Goal: Task Accomplishment & Management: Use online tool/utility

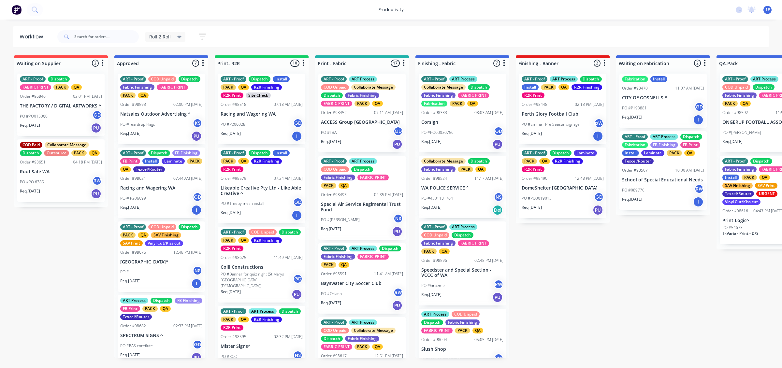
scroll to position [41, 0]
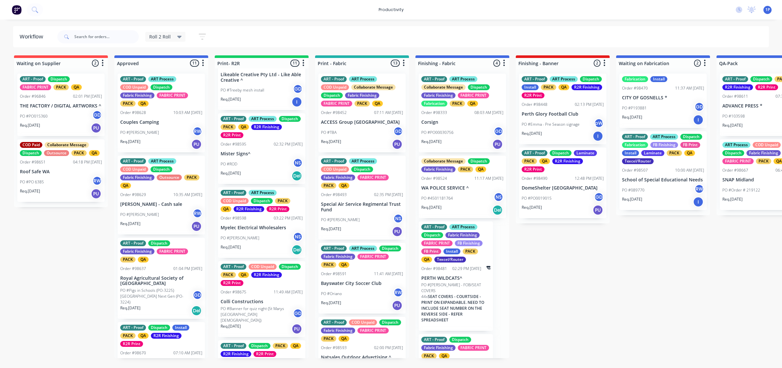
scroll to position [122, 0]
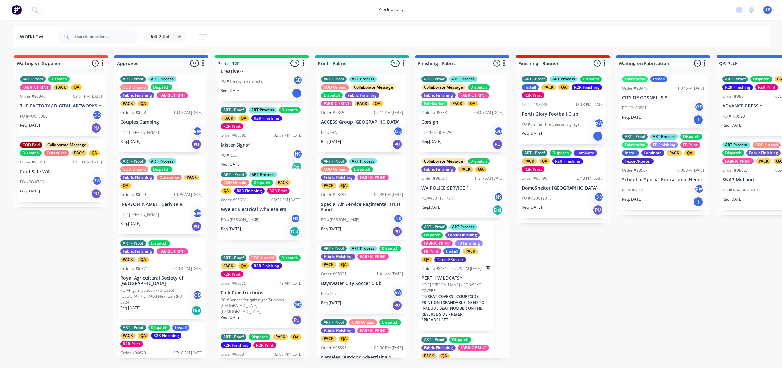
drag, startPoint x: 256, startPoint y: 223, endPoint x: 264, endPoint y: 214, distance: 12.2
click at [264, 214] on div "ART - Proof Dispatch Install PACK QA R2R Finishing R2R Print Site Check Order #…" at bounding box center [262, 213] width 94 height 290
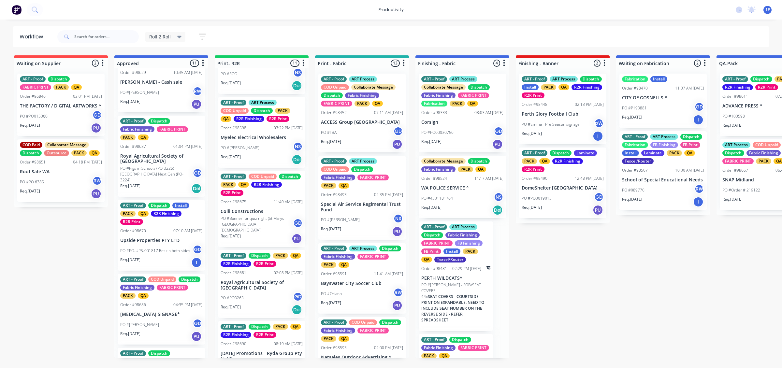
click at [167, 258] on div "Req. [DATE] I" at bounding box center [161, 262] width 82 height 11
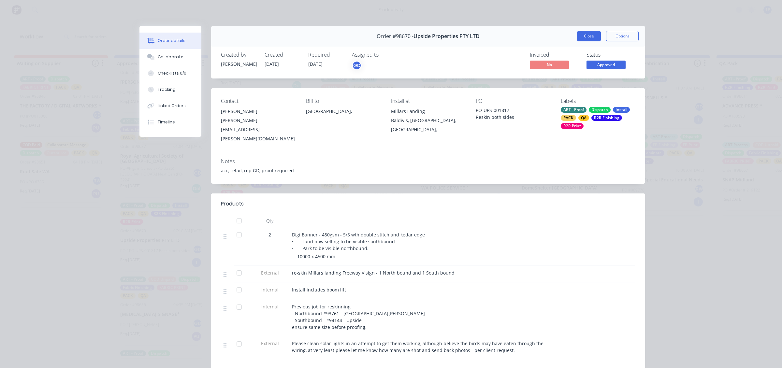
click at [581, 35] on button "Close" at bounding box center [589, 36] width 24 height 10
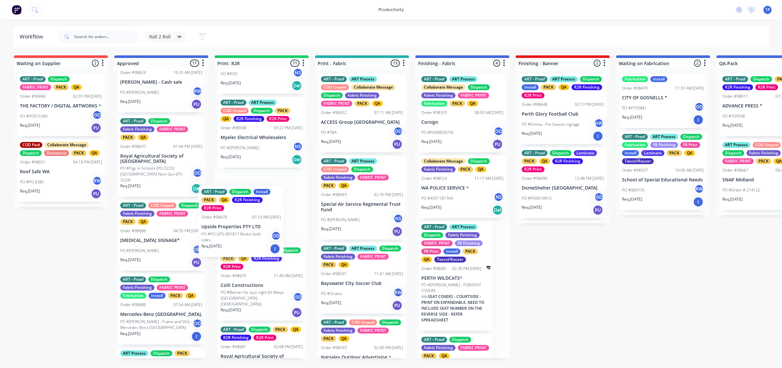
drag, startPoint x: 170, startPoint y: 246, endPoint x: 271, endPoint y: 235, distance: 101.7
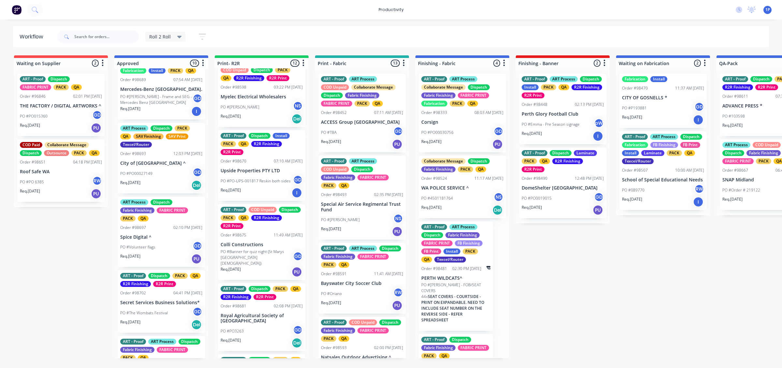
scroll to position [367, 0]
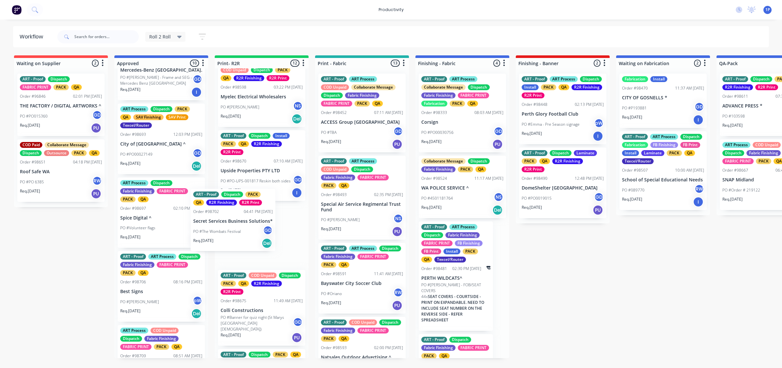
drag, startPoint x: 163, startPoint y: 291, endPoint x: 258, endPoint y: 220, distance: 118.2
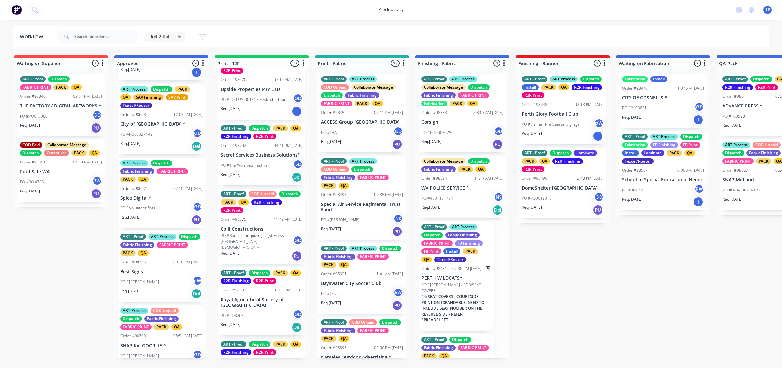
scroll to position [398, 0]
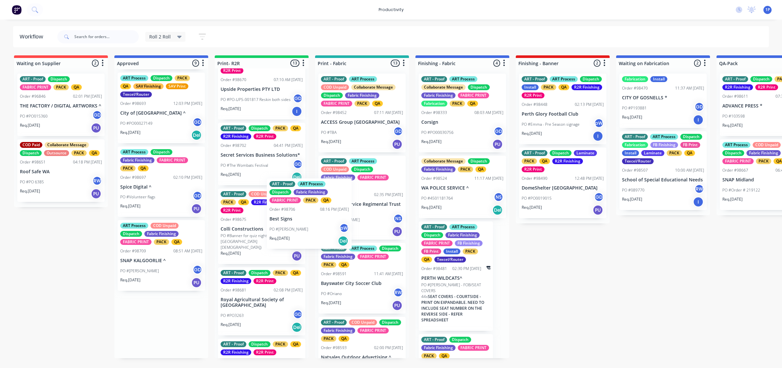
drag, startPoint x: 176, startPoint y: 270, endPoint x: 330, endPoint y: 231, distance: 158.9
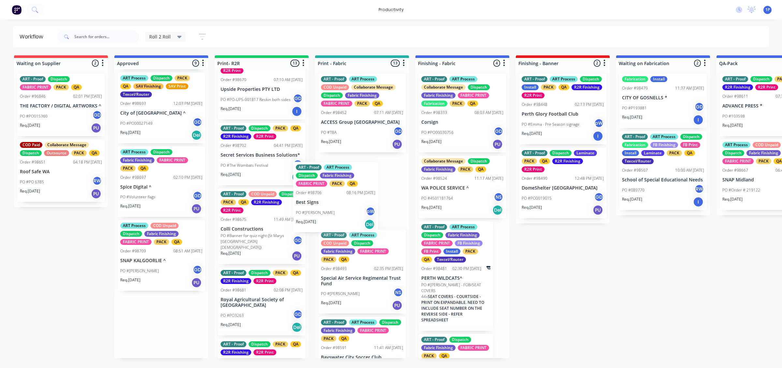
drag, startPoint x: 150, startPoint y: 248, endPoint x: 331, endPoint y: 196, distance: 188.3
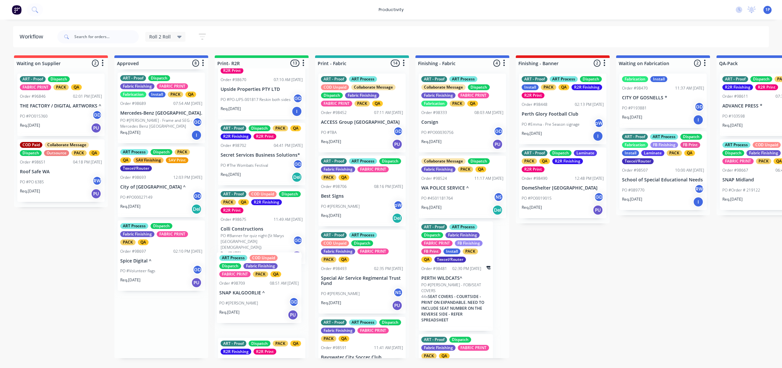
scroll to position [329, 0]
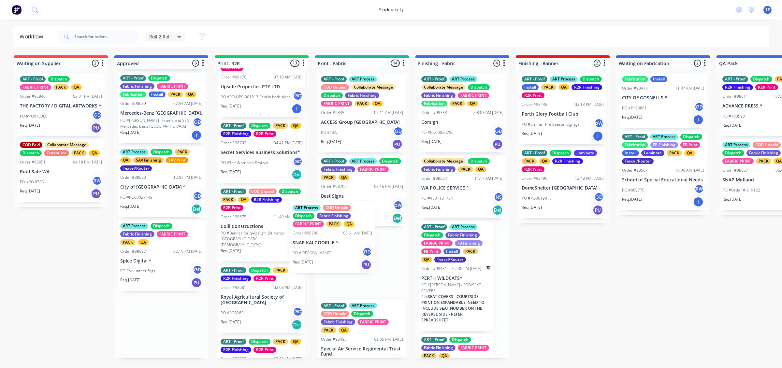
drag, startPoint x: 160, startPoint y: 335, endPoint x: 335, endPoint y: 249, distance: 194.8
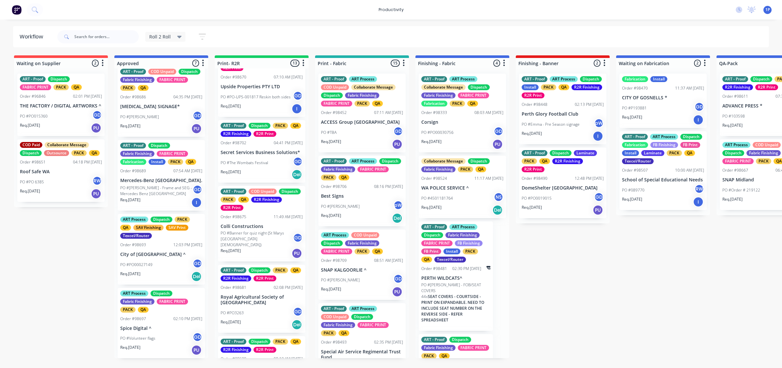
scroll to position [250, 0]
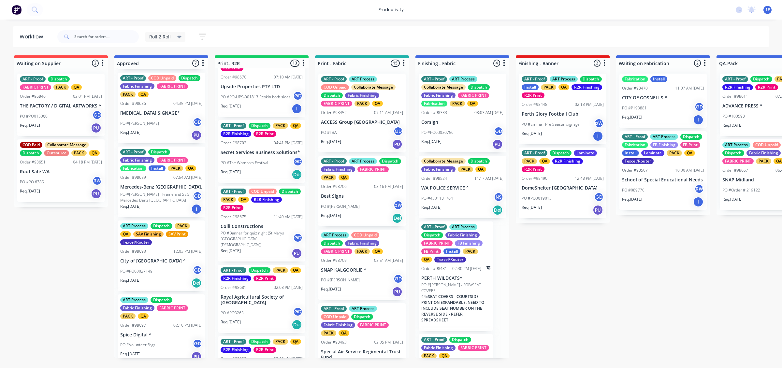
click at [354, 273] on p "SNAP KALGOORLIE ^" at bounding box center [362, 271] width 82 height 6
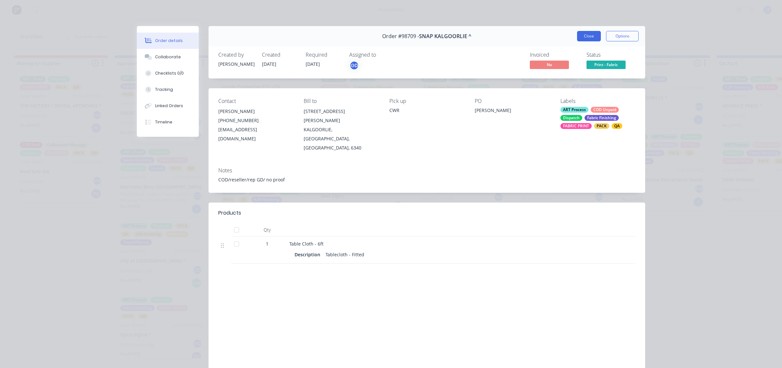
click at [589, 36] on button "Close" at bounding box center [589, 36] width 24 height 10
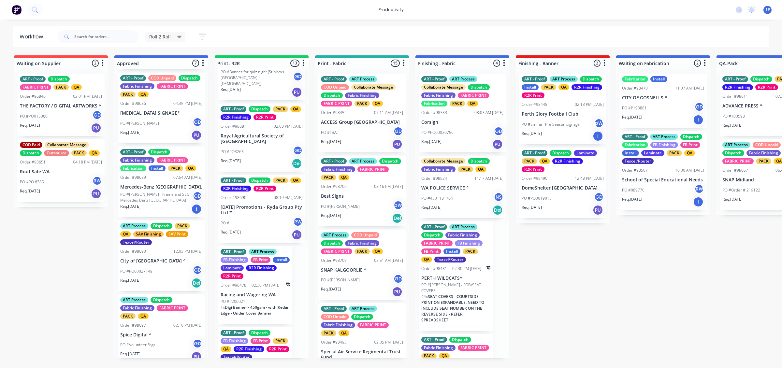
scroll to position [492, 0]
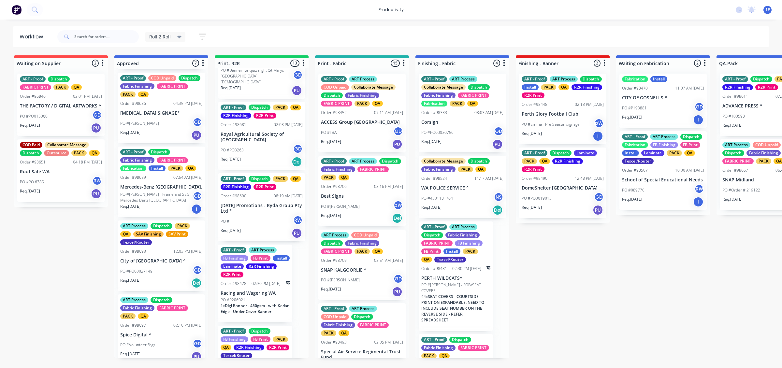
click at [272, 147] on div "PO #PO3263 GD" at bounding box center [262, 150] width 82 height 12
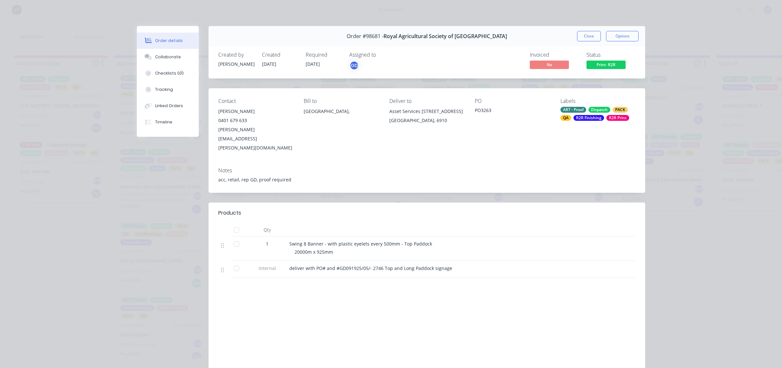
click at [572, 37] on div "Order #98681 - Royal Agricultural Society of [GEOGRAPHIC_DATA] Close Options" at bounding box center [427, 36] width 437 height 21
click at [577, 36] on button "Close" at bounding box center [589, 36] width 24 height 10
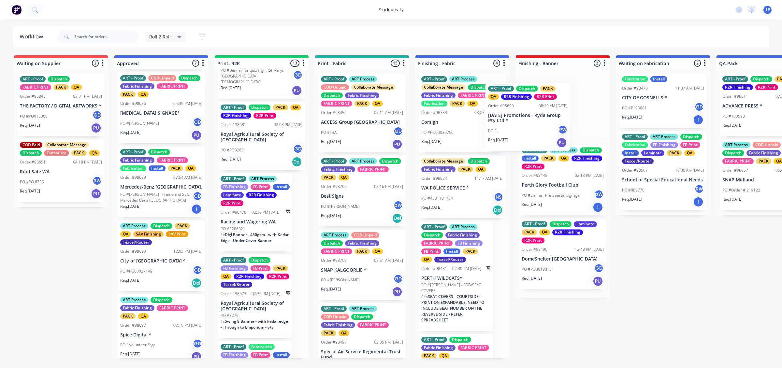
drag, startPoint x: 248, startPoint y: 214, endPoint x: 518, endPoint y: 129, distance: 283.6
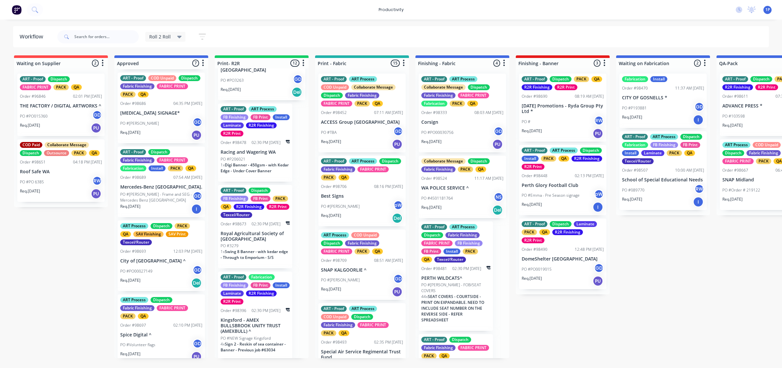
scroll to position [573, 0]
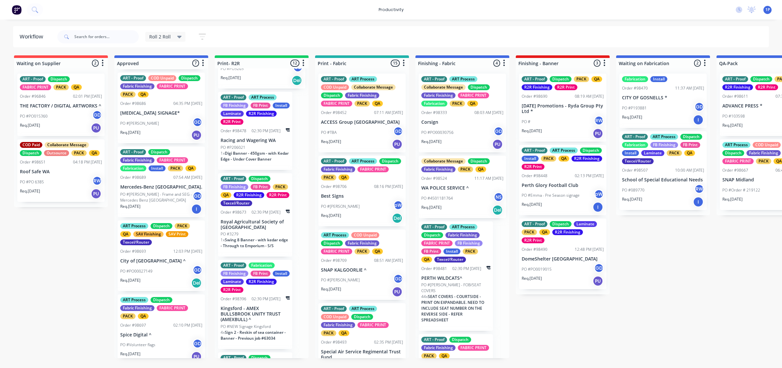
click at [289, 224] on div "ART - Proof Dispatch FB Finishing FB Print PACK QA R2R Finishing R2R Print Texc…" at bounding box center [255, 215] width 74 height 84
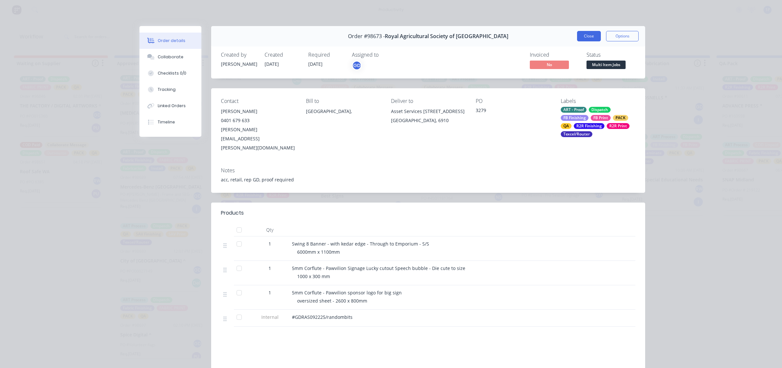
click at [589, 37] on button "Close" at bounding box center [589, 36] width 24 height 10
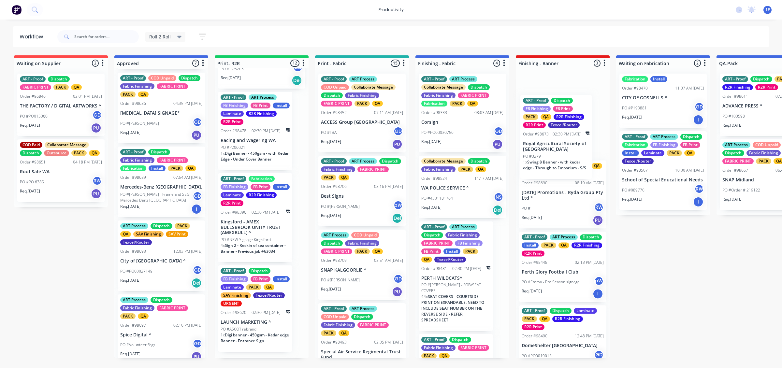
drag, startPoint x: 267, startPoint y: 232, endPoint x: 572, endPoint y: 160, distance: 312.7
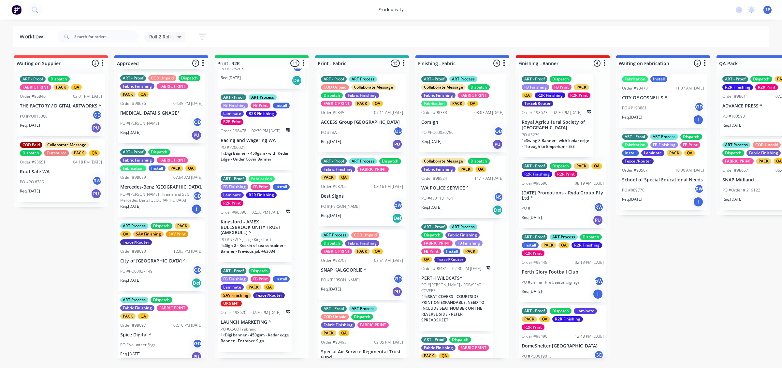
scroll to position [560, 0]
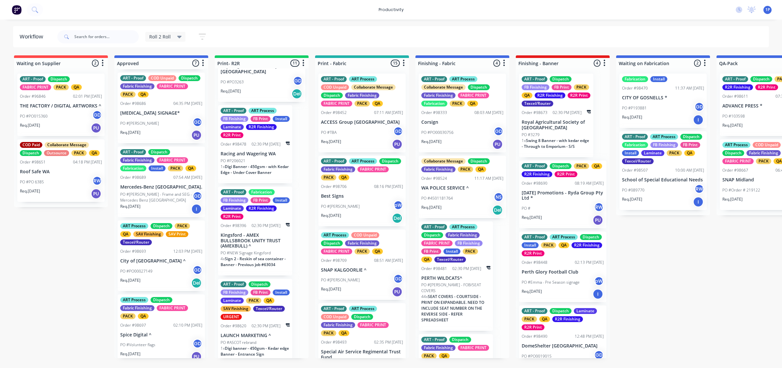
click at [268, 333] on p "LAUNCH MARKETING ^" at bounding box center [255, 336] width 69 height 6
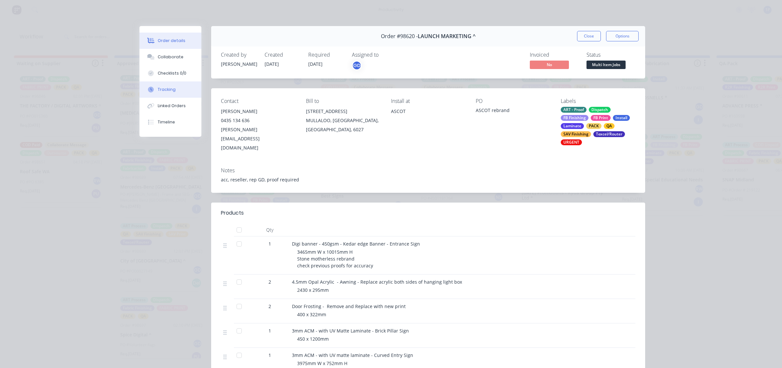
click at [170, 91] on div "Tracking" at bounding box center [167, 90] width 18 height 6
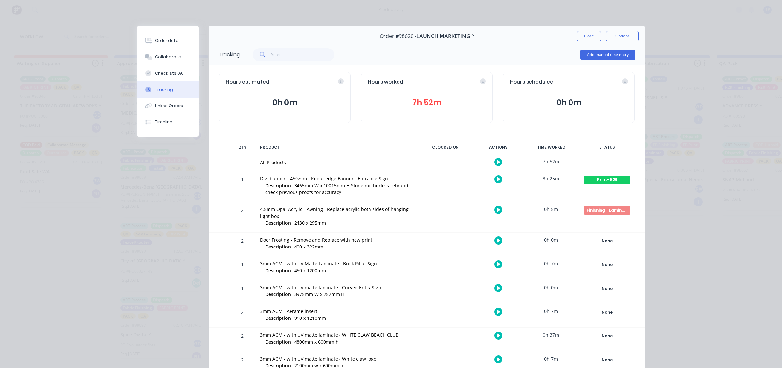
click at [497, 178] on icon "button" at bounding box center [498, 179] width 3 height 4
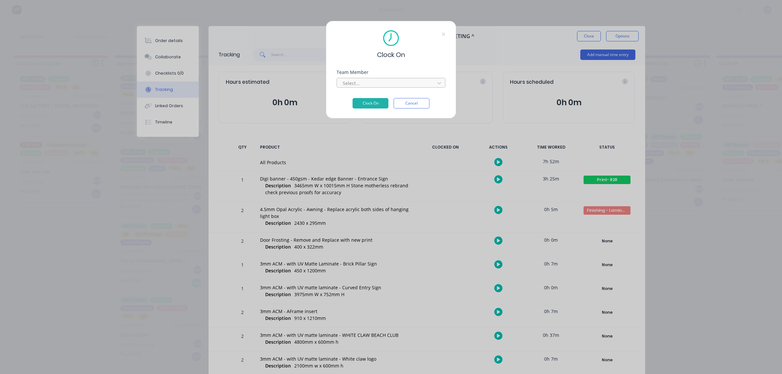
click at [384, 78] on div "Select..." at bounding box center [391, 83] width 109 height 10
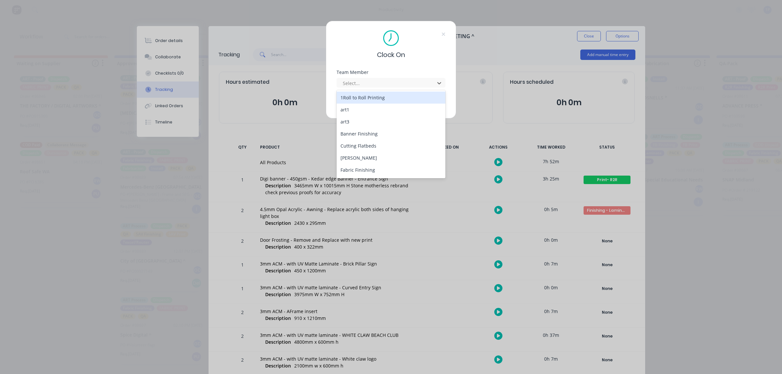
drag, startPoint x: 376, startPoint y: 91, endPoint x: 373, endPoint y: 97, distance: 6.7
click at [376, 92] on div "1Roll to Roll Printing art1 art3 Banner Finishing Cutting Flatbeds [PERSON_NAME…" at bounding box center [391, 134] width 109 height 88
click at [373, 97] on div "1Roll to Roll Printing" at bounding box center [391, 98] width 109 height 12
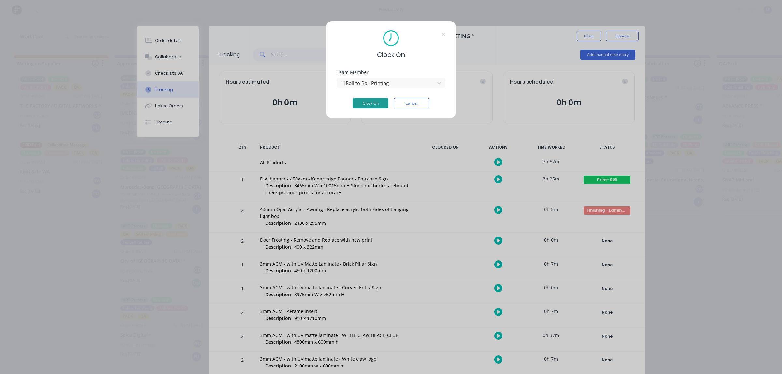
click at [372, 108] on button "Clock On" at bounding box center [371, 103] width 36 height 10
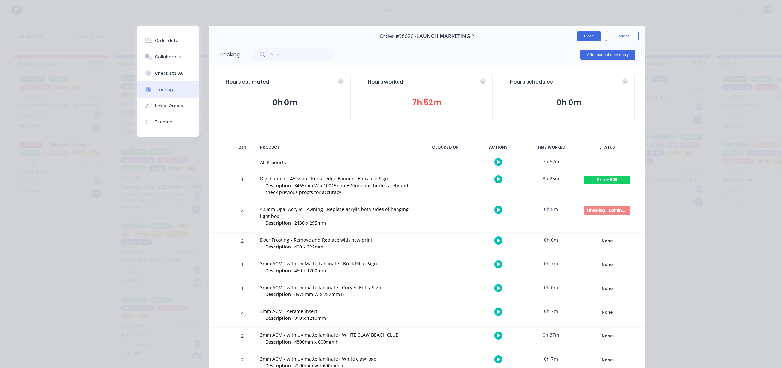
click at [591, 34] on button "Close" at bounding box center [589, 36] width 24 height 10
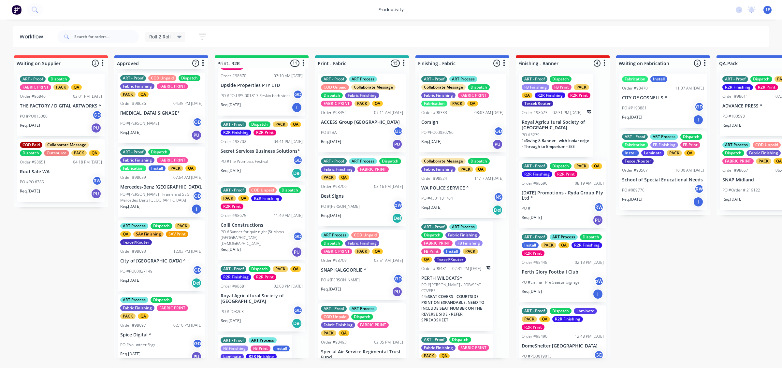
scroll to position [315, 0]
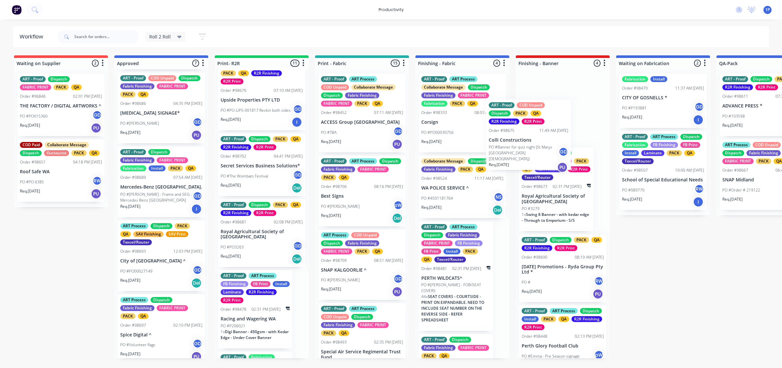
drag, startPoint x: 240, startPoint y: 250, endPoint x: 513, endPoint y: 149, distance: 291.8
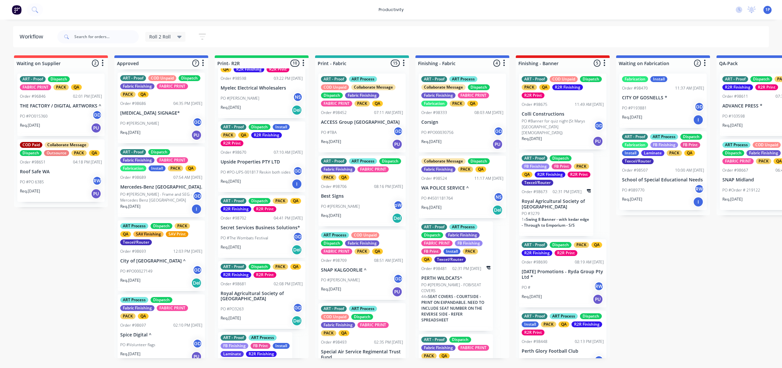
scroll to position [234, 0]
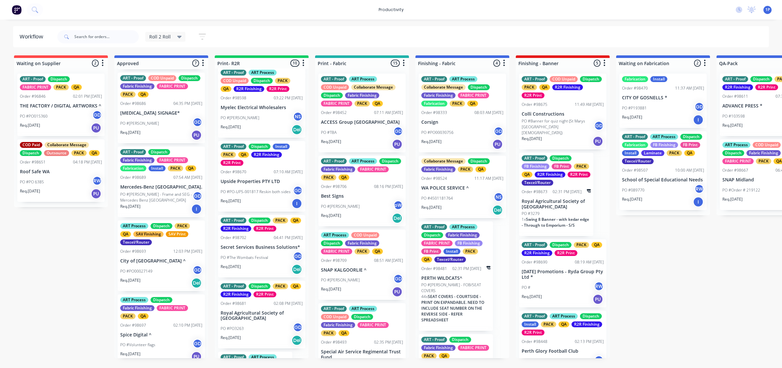
click at [260, 330] on div "PO #PO3263 GD" at bounding box center [262, 329] width 82 height 12
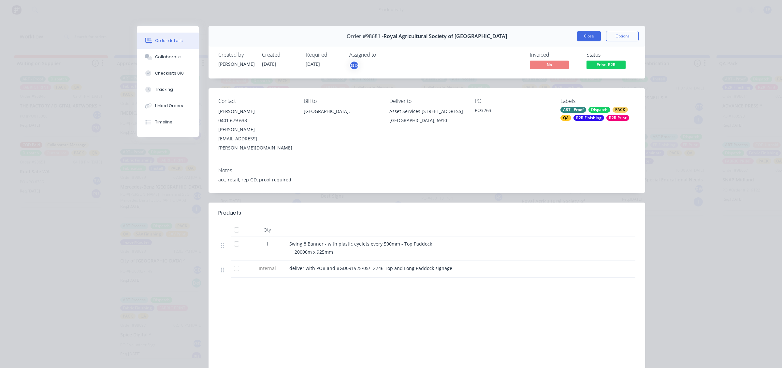
click at [593, 36] on button "Close" at bounding box center [589, 36] width 24 height 10
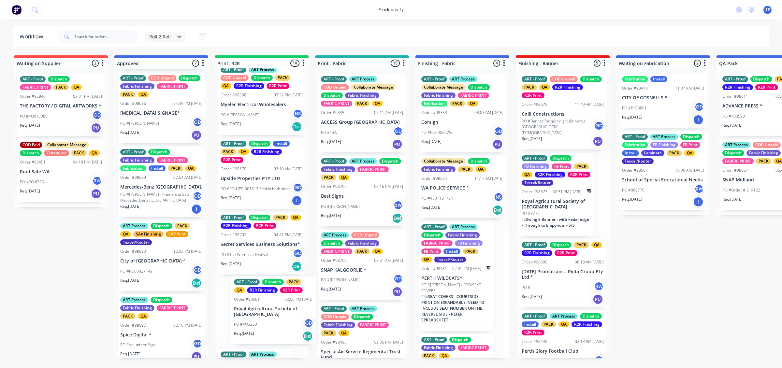
scroll to position [0, 0]
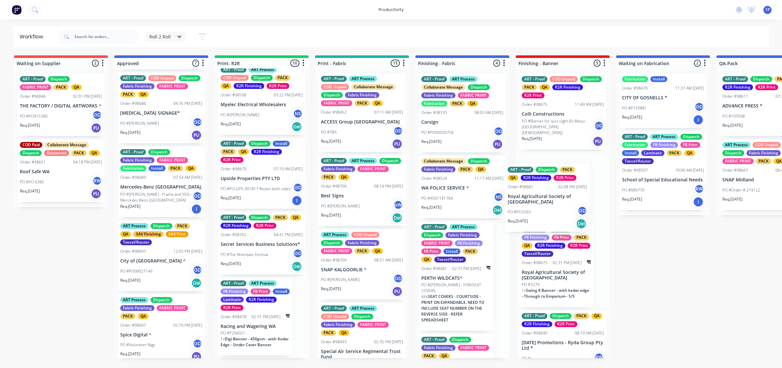
drag, startPoint x: 268, startPoint y: 318, endPoint x: 558, endPoint y: 202, distance: 312.4
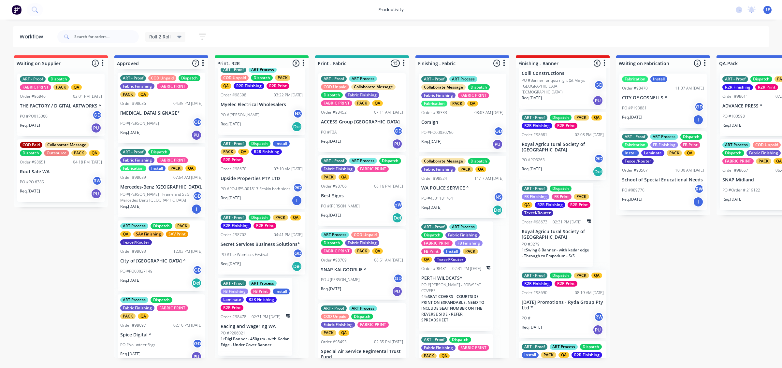
scroll to position [82, 0]
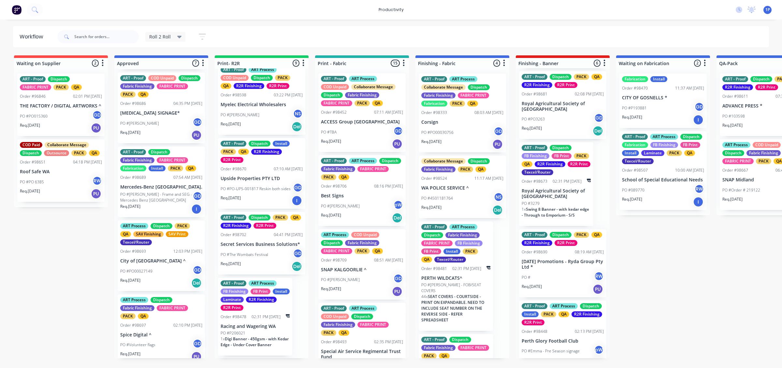
click at [559, 284] on div "Req. [DATE] PU" at bounding box center [563, 289] width 82 height 11
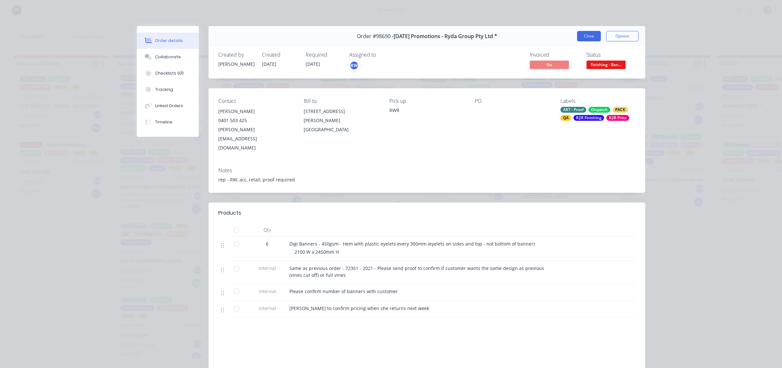
click at [594, 37] on button "Close" at bounding box center [589, 36] width 24 height 10
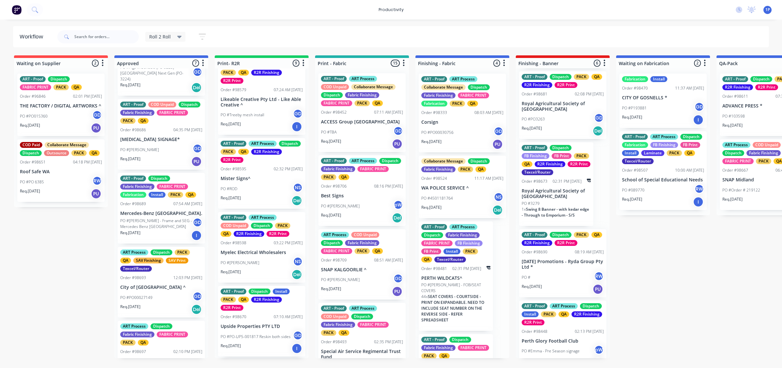
scroll to position [209, 0]
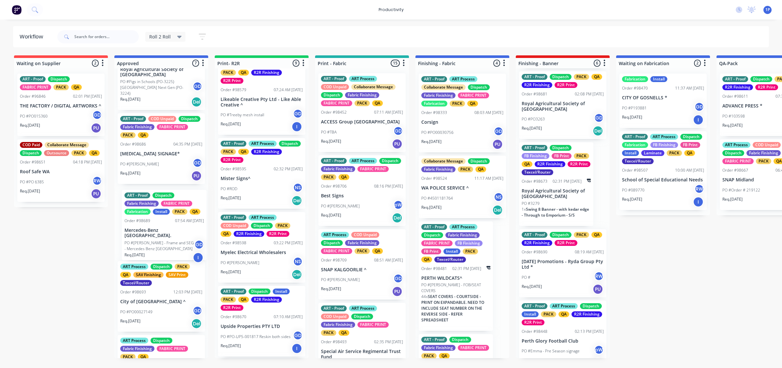
drag, startPoint x: 184, startPoint y: 231, endPoint x: 189, endPoint y: 239, distance: 9.8
click at [189, 239] on div "ART - Proof ART Process COD Unpaid Dispatch Fabric Finishing FABRIC PRINT PACK …" at bounding box center [161, 213] width 94 height 290
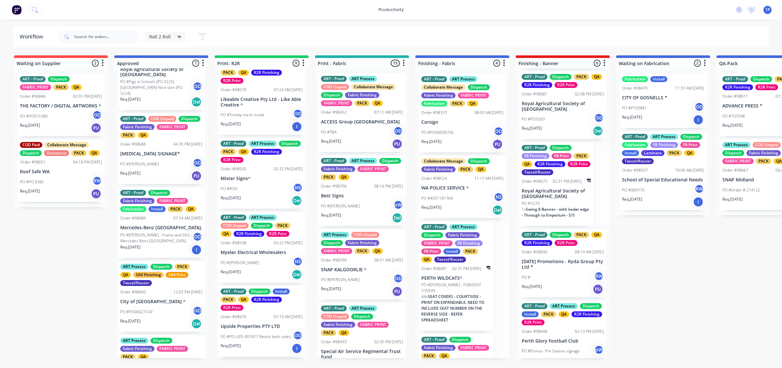
click at [173, 171] on div "Req. [DATE] PU" at bounding box center [161, 176] width 82 height 11
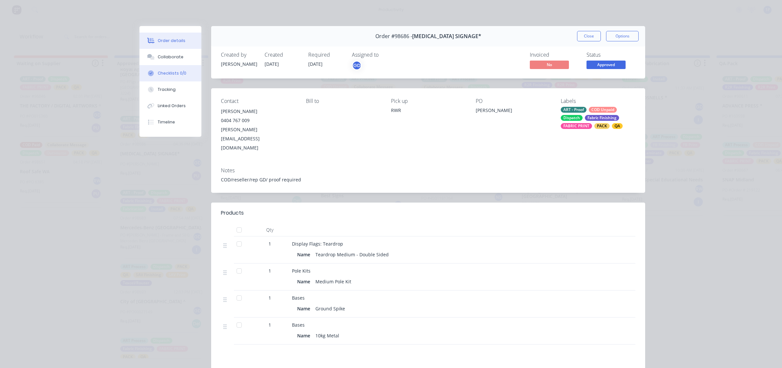
click at [163, 69] on button "Checklists 0/0" at bounding box center [171, 73] width 62 height 16
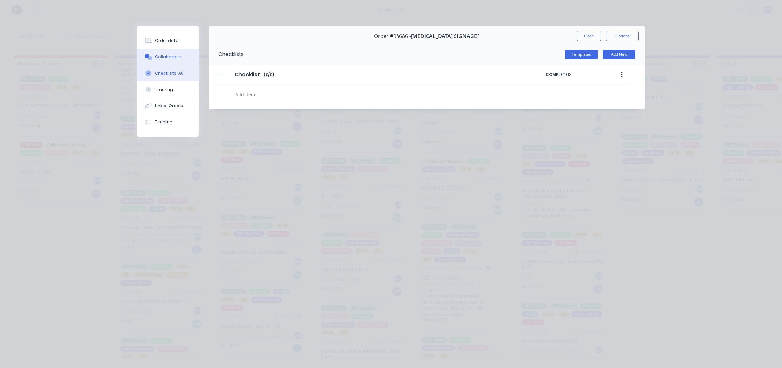
click at [173, 56] on div "Collaborate" at bounding box center [168, 57] width 26 height 6
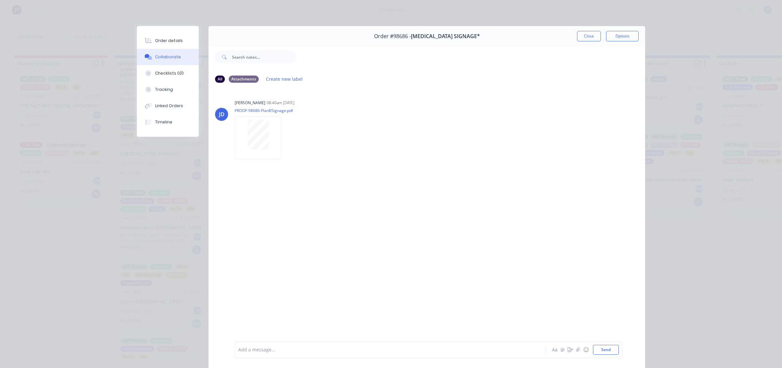
click at [577, 42] on div "Order #98686 - [MEDICAL_DATA] SIGNAGE* Close Options" at bounding box center [427, 36] width 437 height 21
click at [577, 41] on button "Close" at bounding box center [589, 36] width 24 height 10
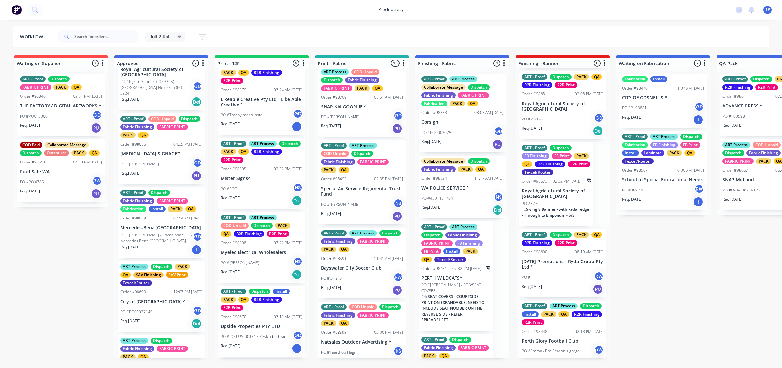
scroll to position [204, 0]
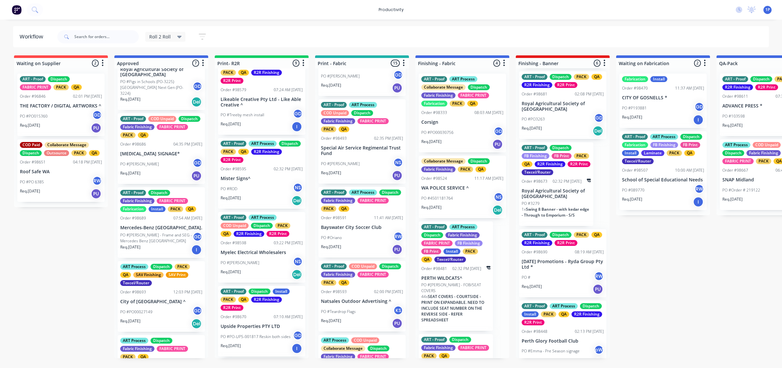
click at [376, 165] on div "PO #[PERSON_NAME] NS" at bounding box center [362, 164] width 82 height 12
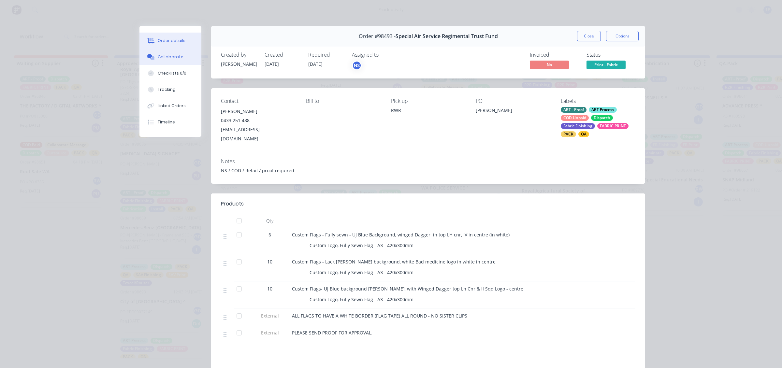
click at [158, 59] on div "Collaborate" at bounding box center [171, 57] width 26 height 6
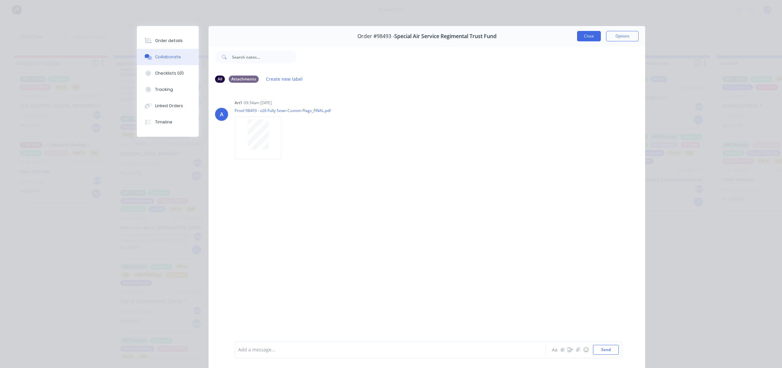
click at [589, 33] on button "Close" at bounding box center [589, 36] width 24 height 10
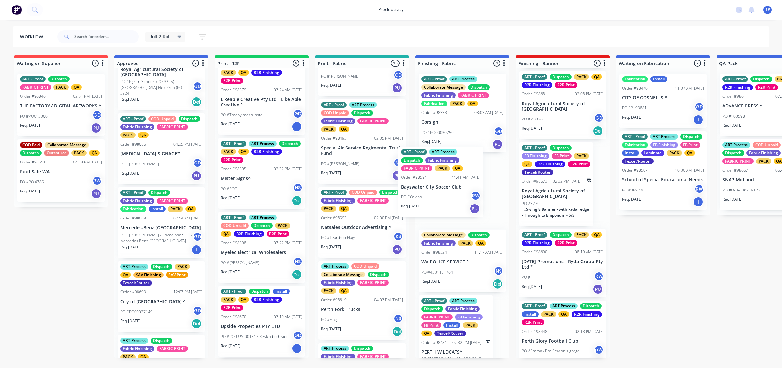
drag, startPoint x: 350, startPoint y: 230, endPoint x: 433, endPoint y: 188, distance: 92.4
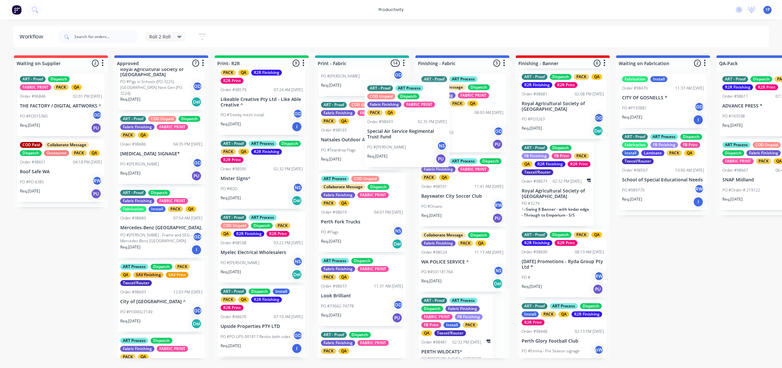
scroll to position [201, 0]
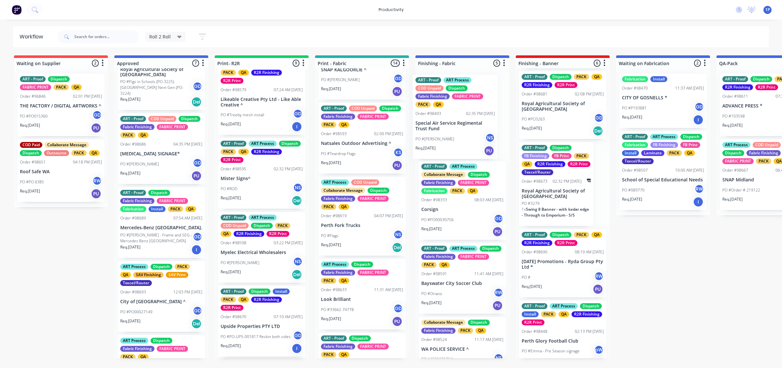
drag, startPoint x: 342, startPoint y: 166, endPoint x: 440, endPoint y: 139, distance: 102.0
click at [372, 160] on div "Req. [DATE] PU" at bounding box center [362, 165] width 82 height 11
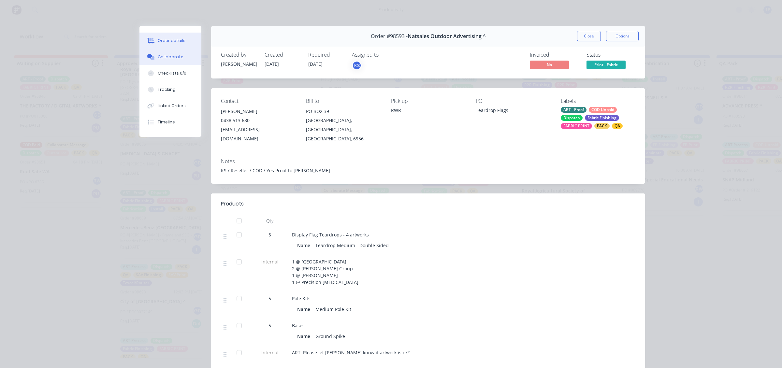
click at [158, 55] on div "Collaborate" at bounding box center [171, 57] width 26 height 6
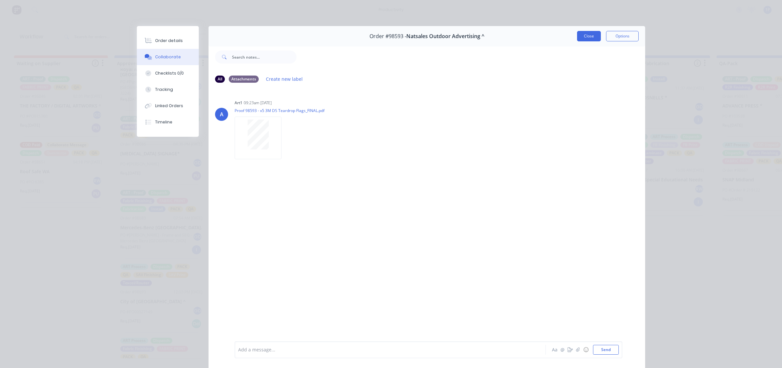
click at [581, 39] on button "Close" at bounding box center [589, 36] width 24 height 10
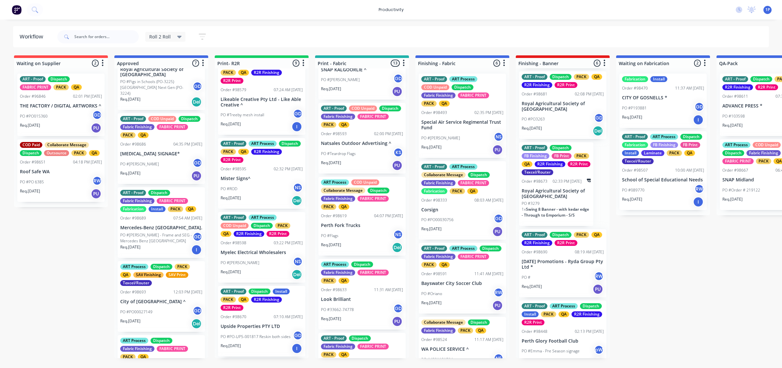
click at [359, 153] on div "PO #Teardrop Flags KS" at bounding box center [362, 154] width 82 height 12
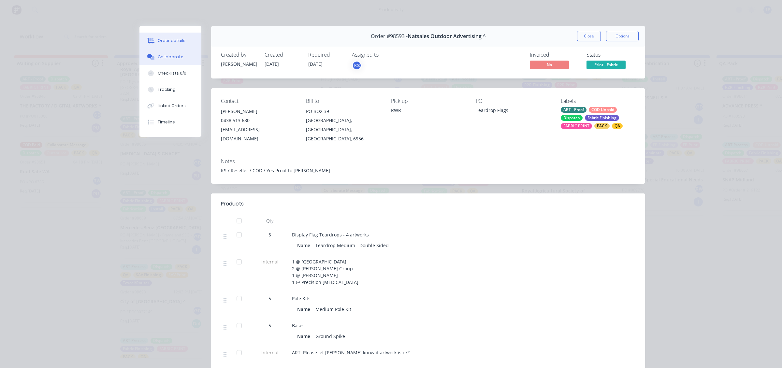
click at [158, 58] on div "Collaborate" at bounding box center [171, 57] width 26 height 6
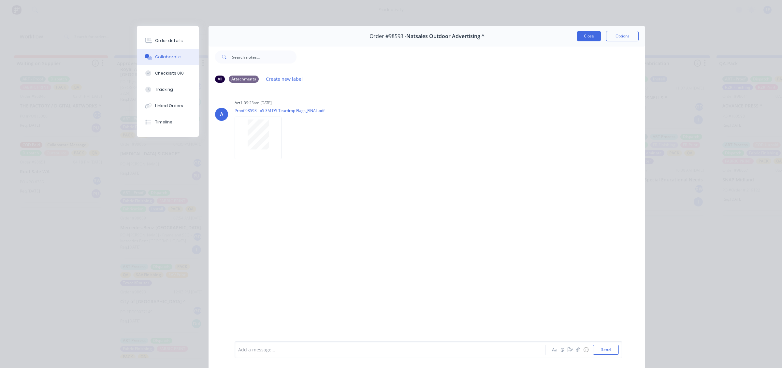
click at [589, 35] on button "Close" at bounding box center [589, 36] width 24 height 10
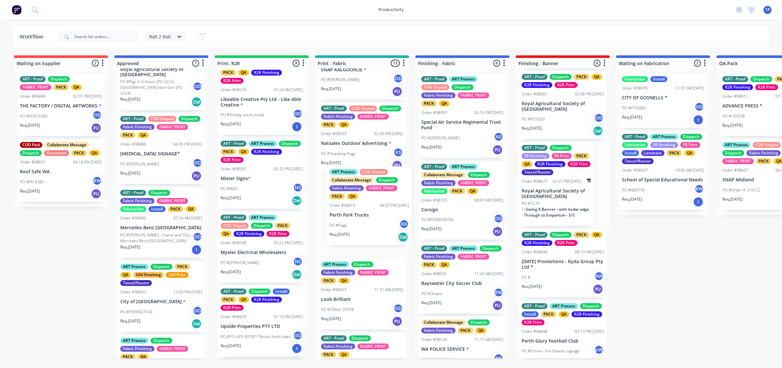
drag, startPoint x: 373, startPoint y: 226, endPoint x: 384, endPoint y: 215, distance: 15.2
click at [384, 215] on div "ART - Proof ART Process COD Unpaid Collaborate Message Dispatch Fabric Finishin…" at bounding box center [362, 213] width 94 height 290
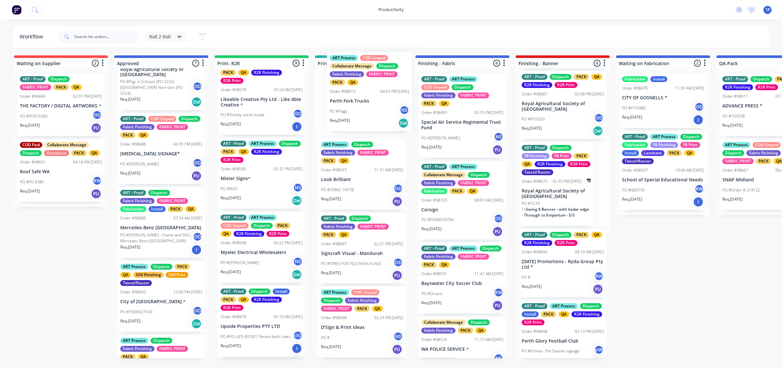
scroll to position [320, 0]
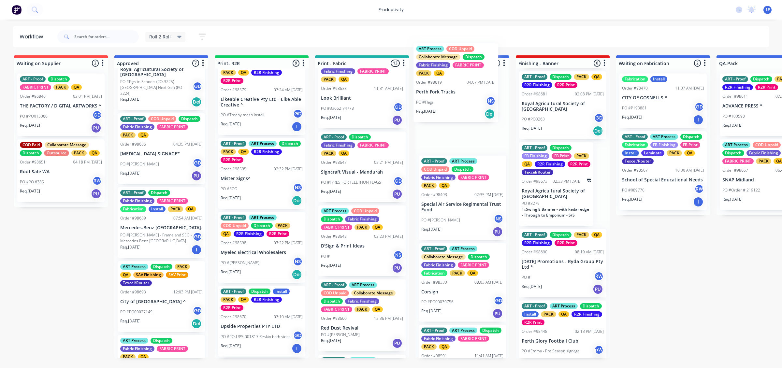
drag, startPoint x: 358, startPoint y: 127, endPoint x: 455, endPoint y: 115, distance: 98.3
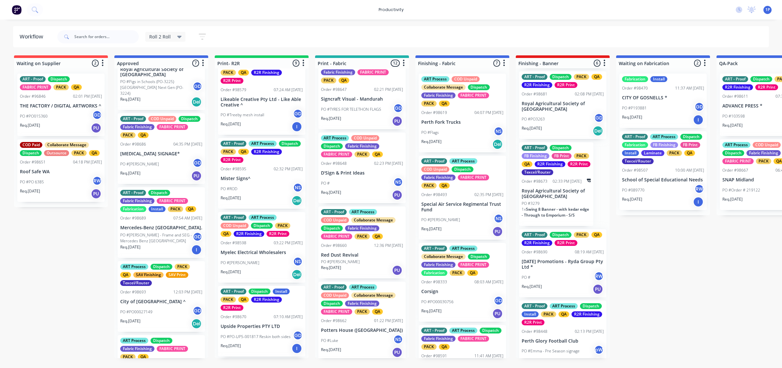
scroll to position [401, 0]
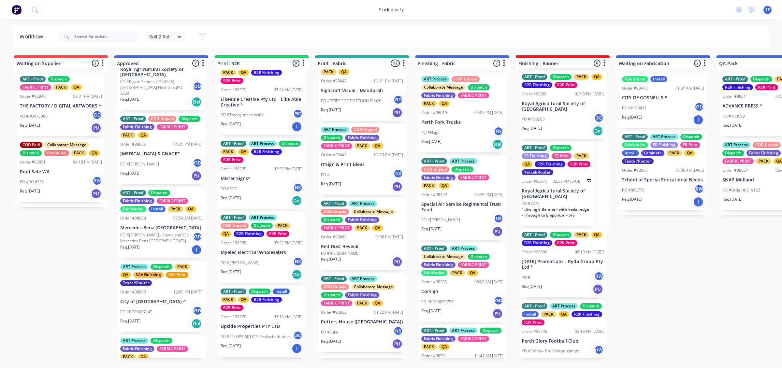
click at [364, 186] on div "Req. [DATE] PU" at bounding box center [362, 186] width 82 height 11
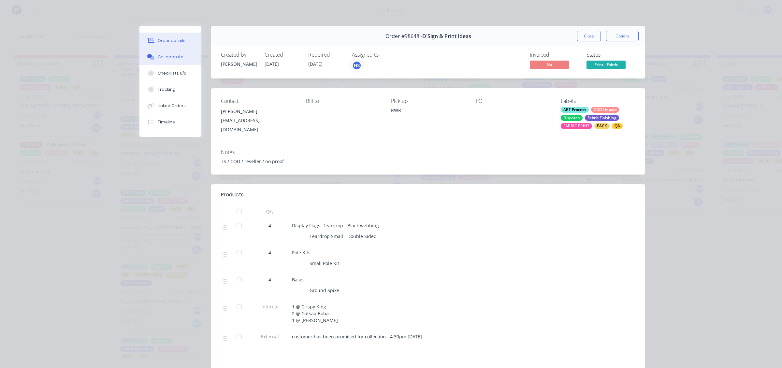
click at [167, 62] on button "Collaborate" at bounding box center [171, 57] width 62 height 16
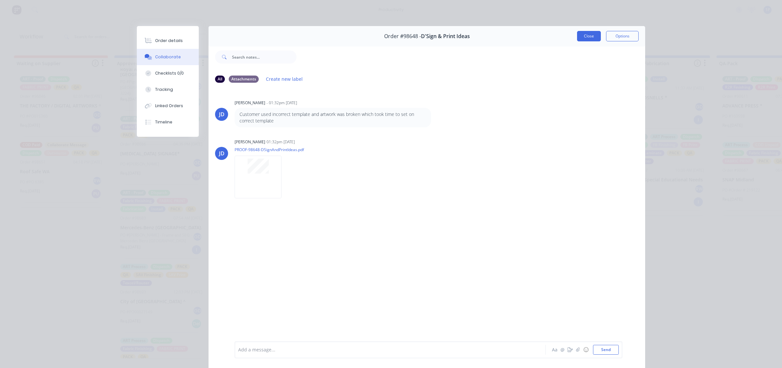
click at [586, 35] on button "Close" at bounding box center [589, 36] width 24 height 10
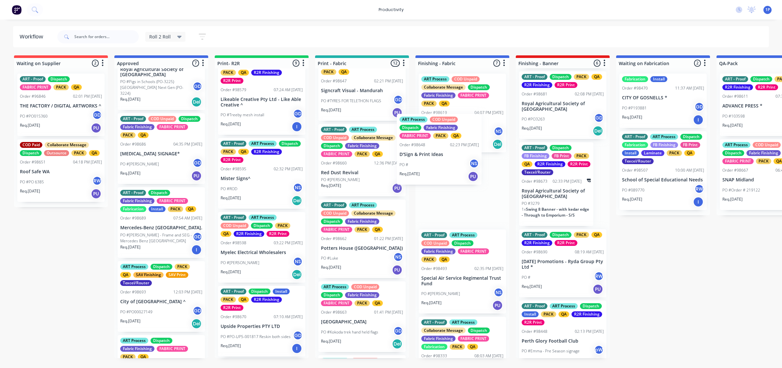
drag, startPoint x: 372, startPoint y: 188, endPoint x: 457, endPoint y: 177, distance: 86.1
